Goal: Find specific page/section: Find specific page/section

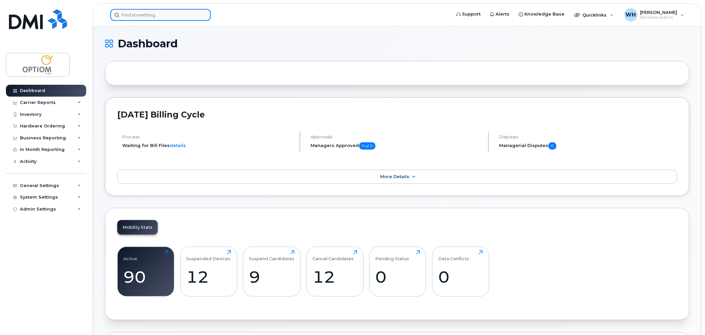
click at [174, 18] on input at bounding box center [160, 15] width 100 height 12
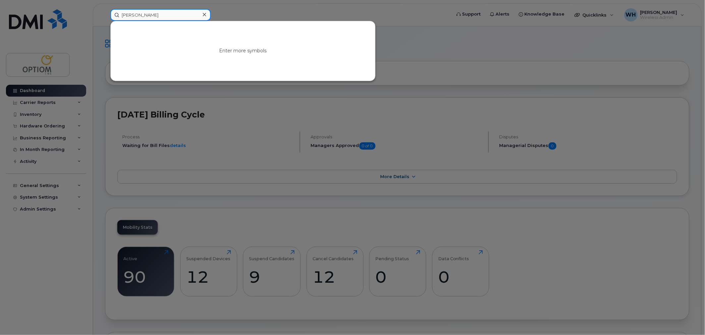
type input "kim"
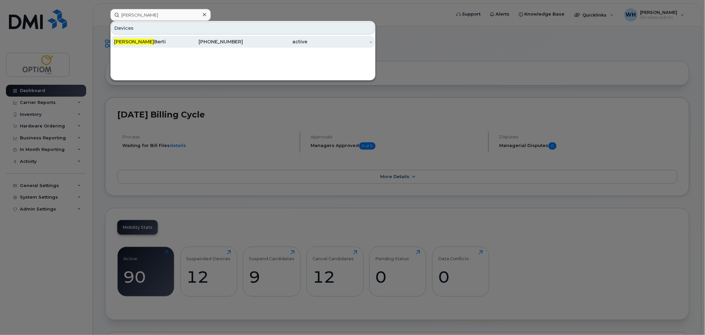
click at [126, 40] on div "Kim Berti" at bounding box center [146, 41] width 65 height 7
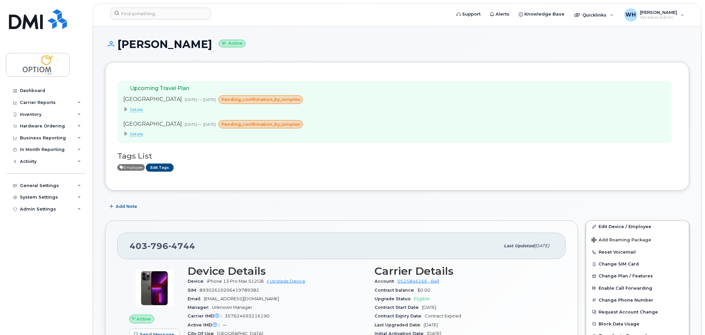
click at [125, 109] on icon at bounding box center [126, 109] width 4 height 4
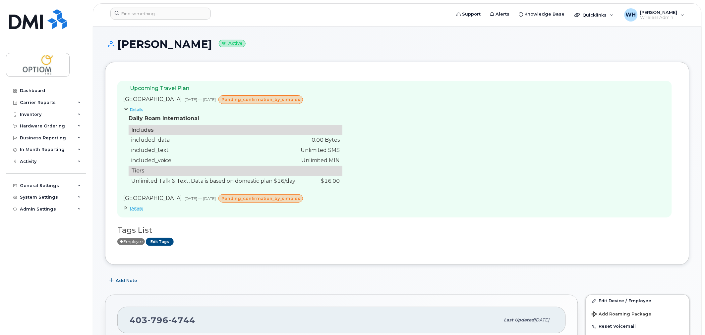
click at [275, 201] on span "pending_confirmation_by_simplex" at bounding box center [260, 199] width 79 height 6
click at [124, 206] on icon at bounding box center [126, 208] width 4 height 4
